Goal: Find specific page/section: Find specific page/section

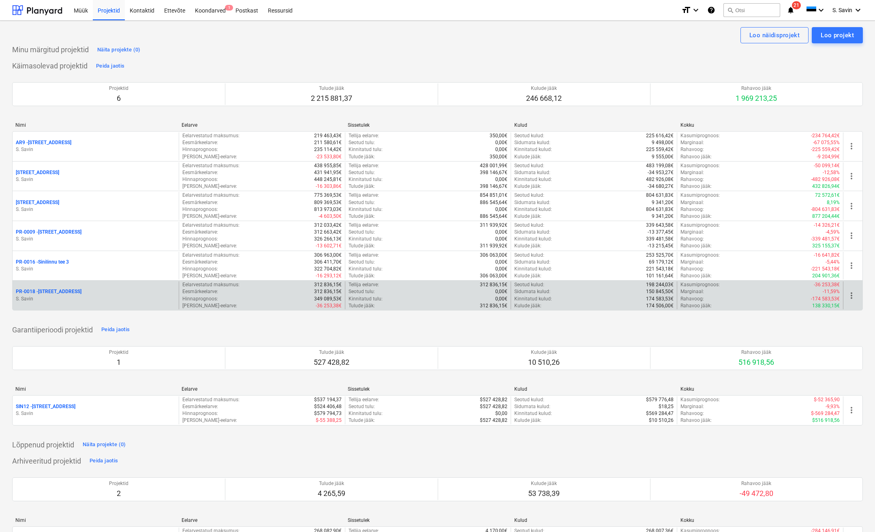
click at [53, 294] on p "PR-0018 - Matso tee 9" at bounding box center [49, 291] width 66 height 7
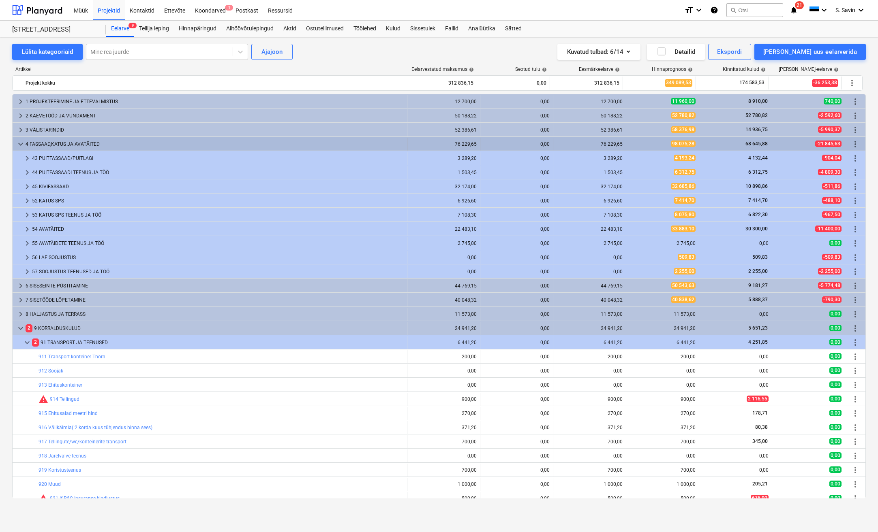
click at [19, 144] on span "keyboard_arrow_down" at bounding box center [21, 144] width 10 height 10
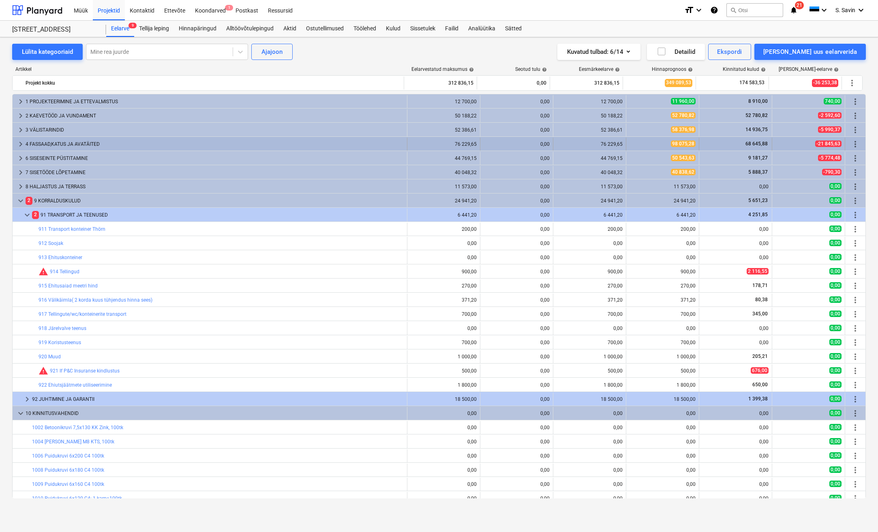
click at [22, 144] on span "keyboard_arrow_right" at bounding box center [21, 144] width 10 height 10
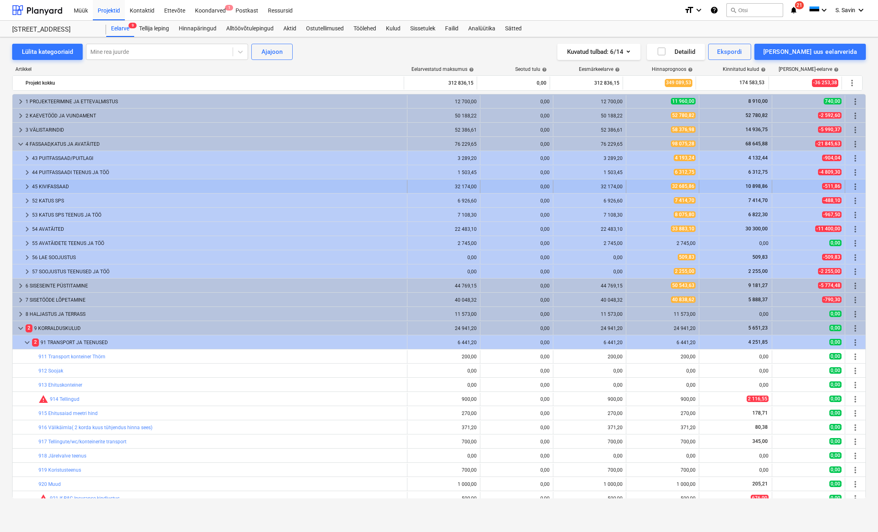
click at [31, 185] on span "keyboard_arrow_right" at bounding box center [27, 187] width 10 height 10
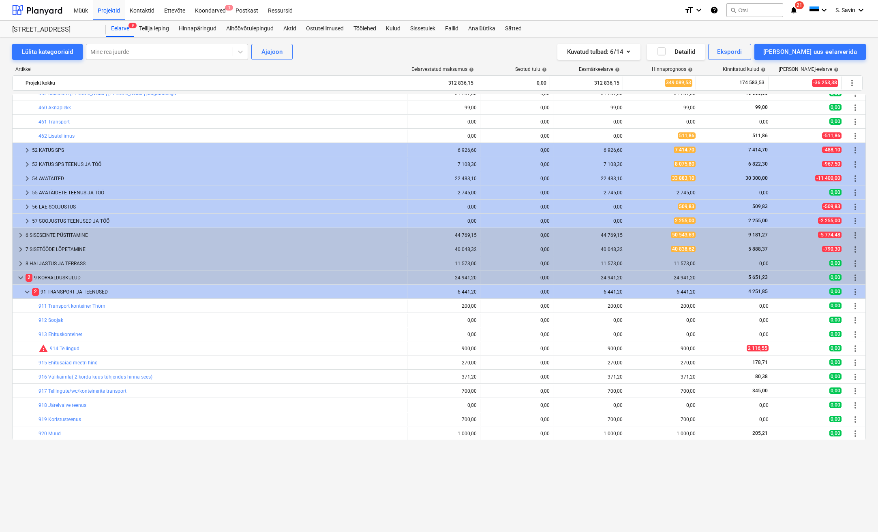
scroll to position [41, 0]
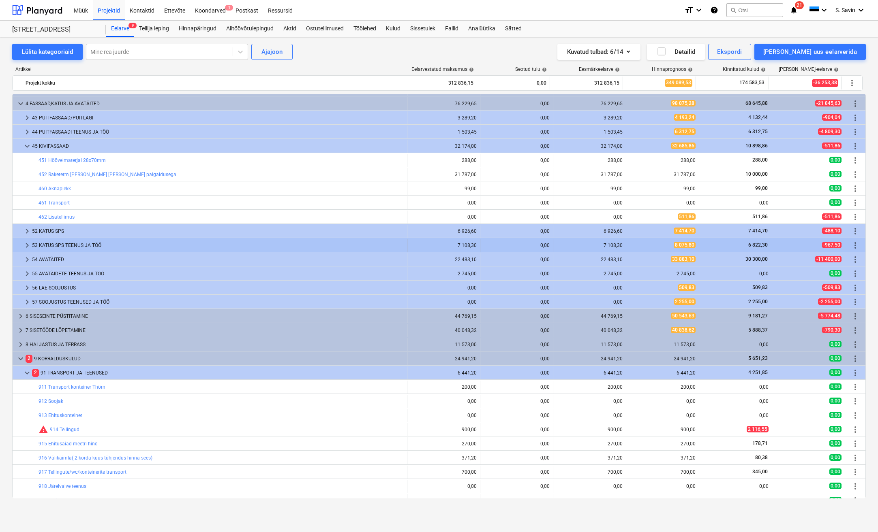
click at [26, 245] on span "keyboard_arrow_right" at bounding box center [27, 246] width 10 height 10
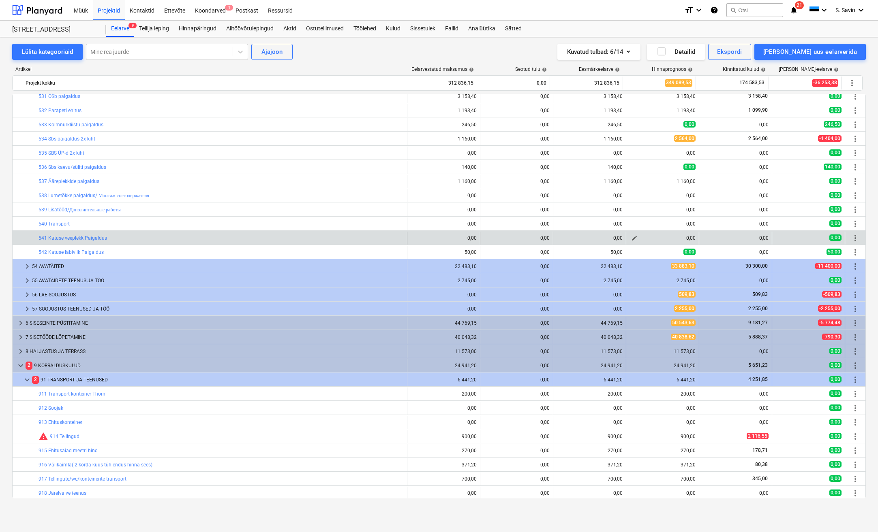
scroll to position [203, 0]
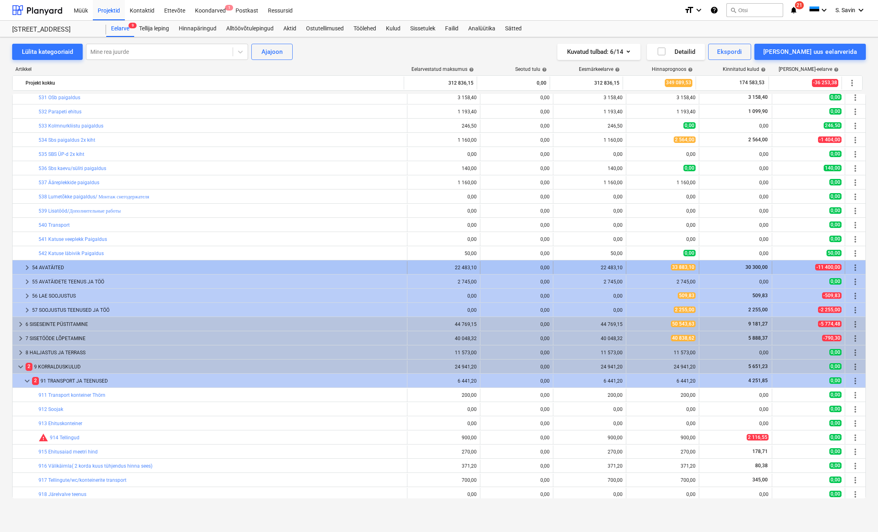
click at [24, 271] on span "keyboard_arrow_right" at bounding box center [27, 268] width 10 height 10
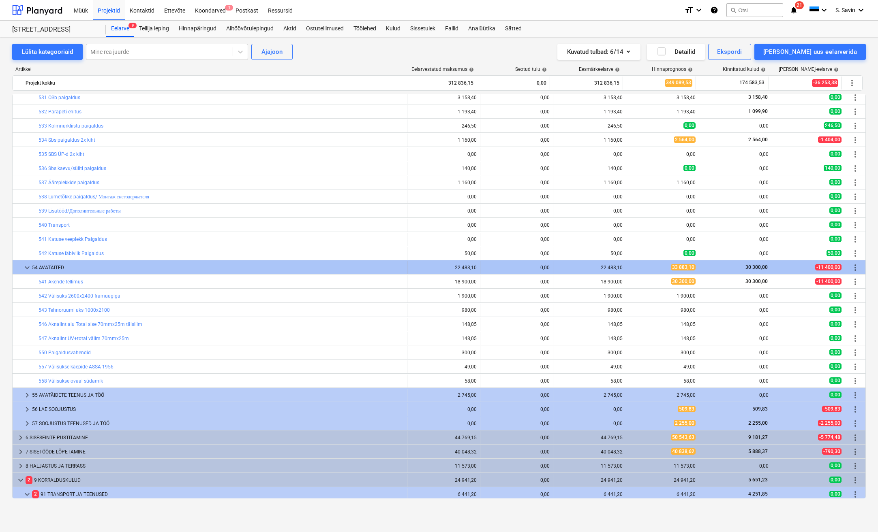
click at [26, 269] on span "keyboard_arrow_down" at bounding box center [27, 268] width 10 height 10
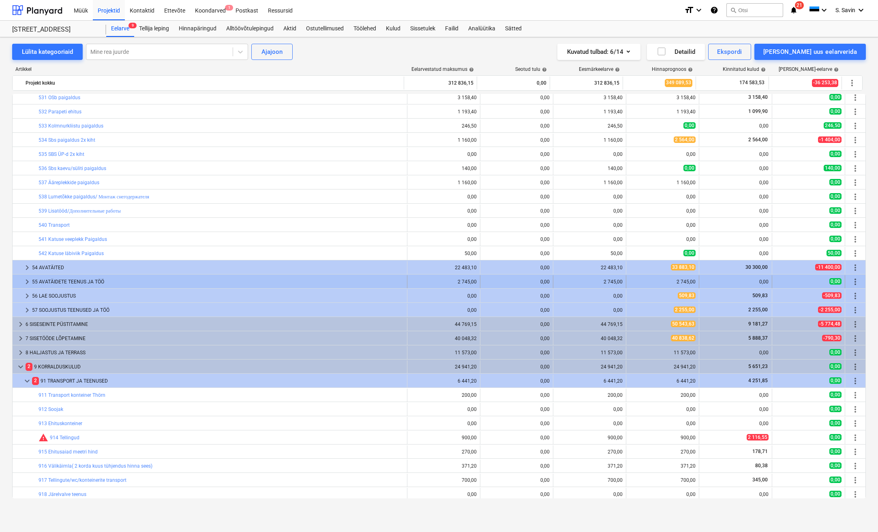
click at [31, 283] on span "keyboard_arrow_right" at bounding box center [27, 282] width 10 height 10
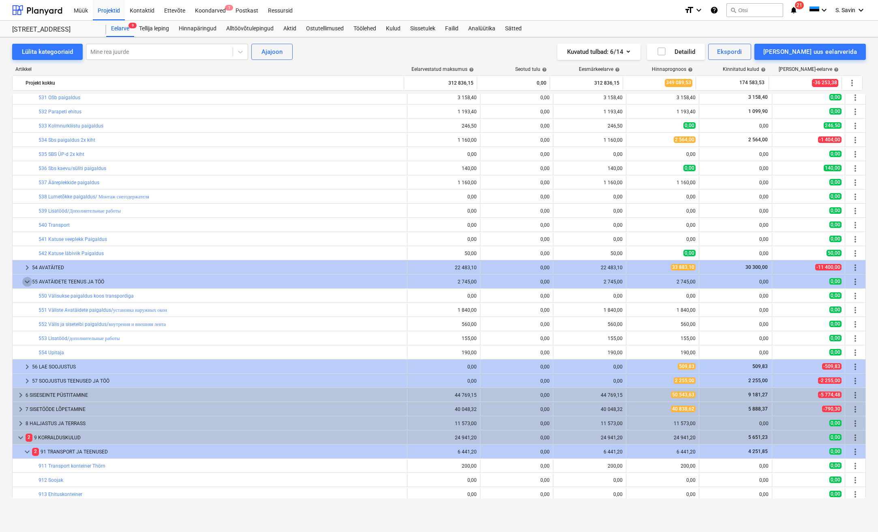
click at [31, 283] on span "keyboard_arrow_down" at bounding box center [27, 282] width 10 height 10
